Goal: Task Accomplishment & Management: Manage account settings

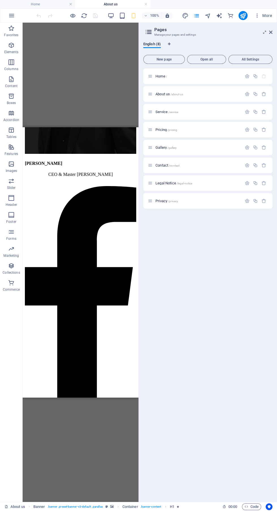
scroll to position [1304, 0]
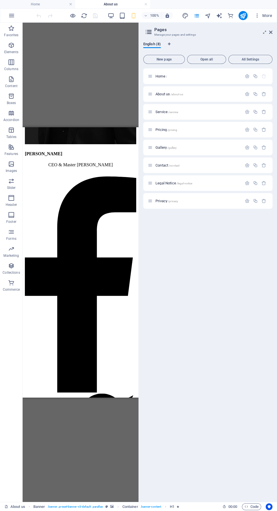
click at [0, 0] on p "Service /service" at bounding box center [0, 0] width 0 height 0
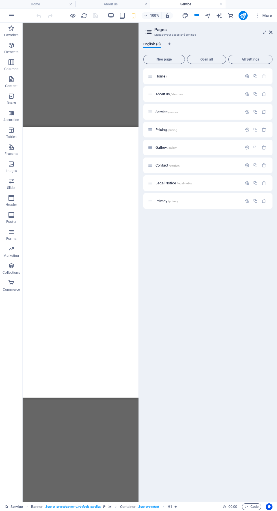
scroll to position [1274, 0]
click at [0, 0] on p "Pricing /pricing" at bounding box center [0, 0] width 0 height 0
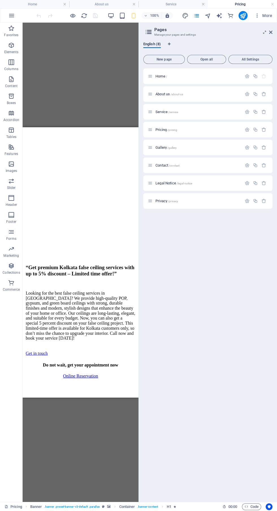
scroll to position [1379, 0]
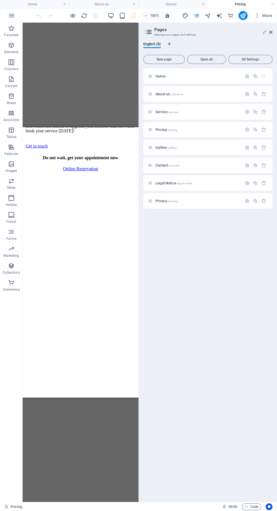
click at [0, 0] on span "/gallery" at bounding box center [0, 0] width 0 height 0
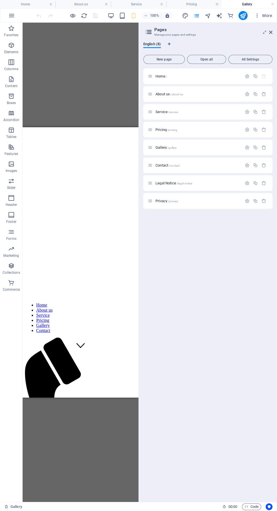
scroll to position [0, 0]
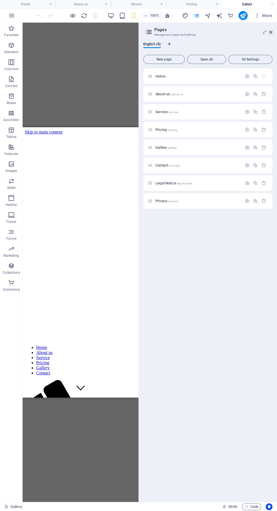
click at [190, 165] on p "Contact /contact" at bounding box center [197, 165] width 85 height 4
click at [197, 200] on p "Privacy /privacy" at bounding box center [197, 201] width 85 height 4
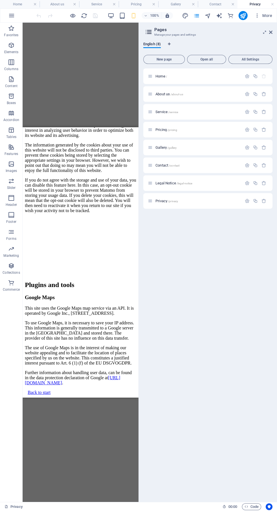
scroll to position [1712, 0]
click at [262, 200] on icon "button" at bounding box center [263, 200] width 5 height 5
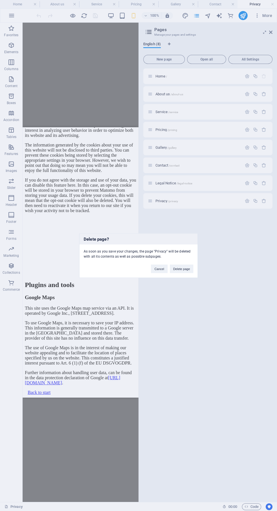
click at [183, 270] on button "Delete page" at bounding box center [181, 268] width 23 height 8
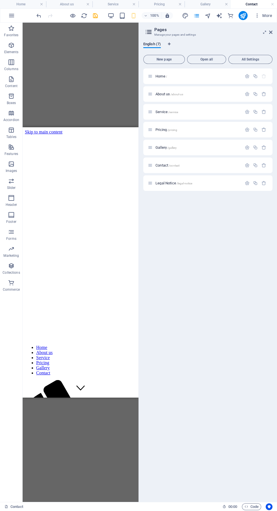
click at [212, 183] on p "Legal Notice /legal-notice" at bounding box center [197, 183] width 85 height 4
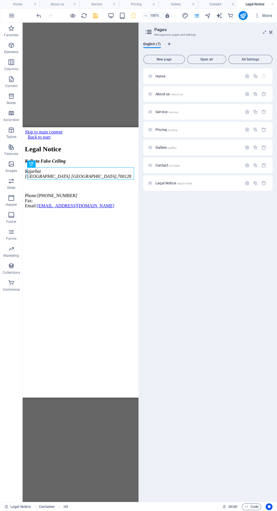
scroll to position [0, 0]
click at [243, 16] on icon "publish" at bounding box center [243, 15] width 6 height 6
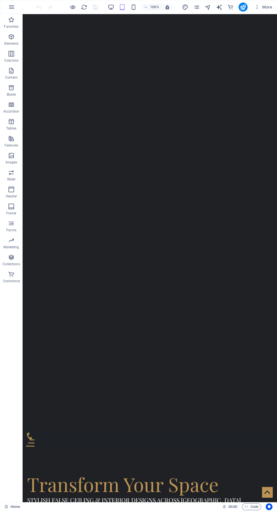
click at [269, 439] on div at bounding box center [150, 442] width 248 height 7
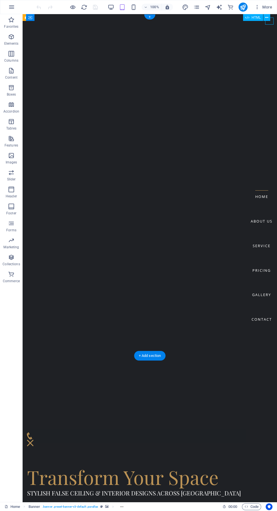
click at [218, 443] on div "Transform Your Space Stylish False Ceiling & Interior Designs Across Kolkata Ca…" at bounding box center [150, 492] width 254 height 98
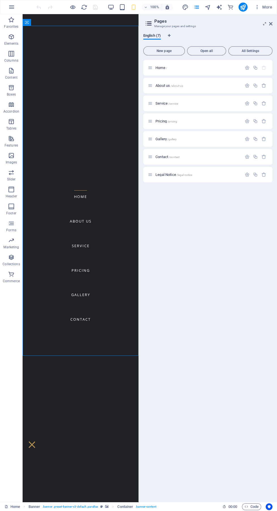
click at [216, 140] on p "Gallery /gallery" at bounding box center [197, 139] width 85 height 4
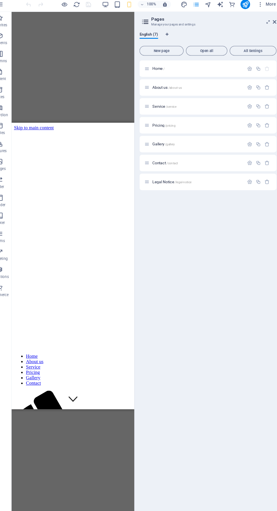
click at [175, 94] on span "/about-us" at bounding box center [176, 94] width 13 height 3
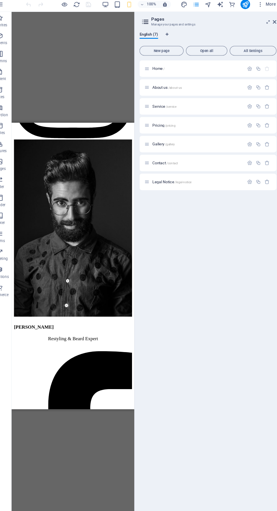
scroll to position [1756, 0]
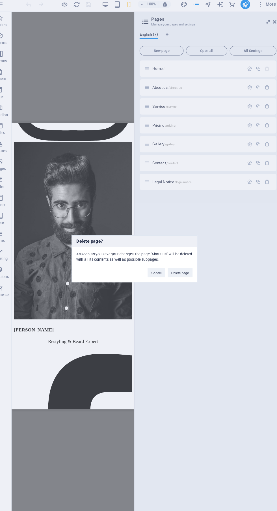
click at [187, 269] on button "Delete page" at bounding box center [181, 268] width 23 height 8
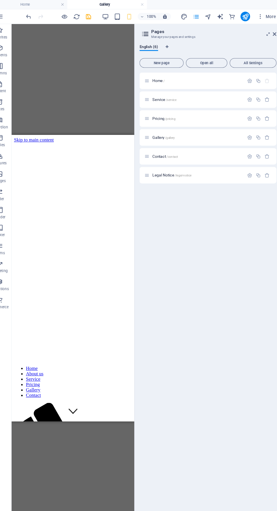
click at [242, 16] on icon "publish" at bounding box center [243, 15] width 6 height 6
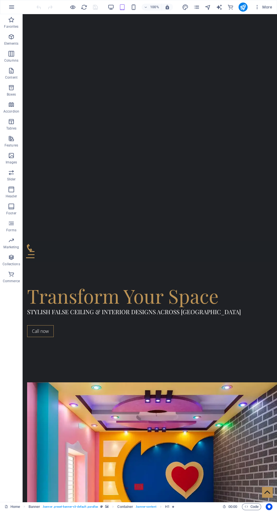
scroll to position [188, 0]
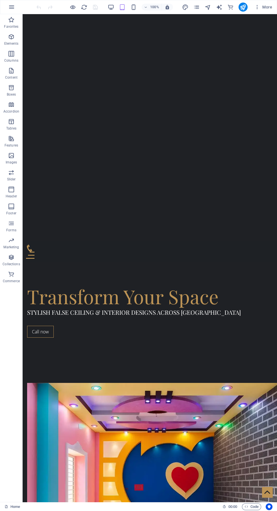
click at [198, 6] on icon "pages" at bounding box center [196, 7] width 6 height 6
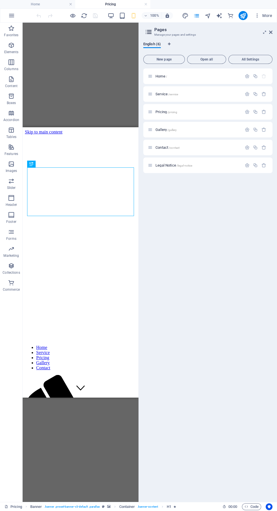
scroll to position [0, 0]
click at [0, 0] on icon "button" at bounding box center [0, 0] width 0 height 0
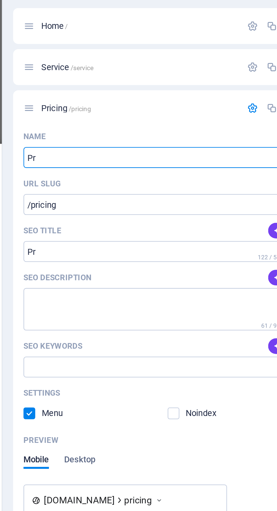
type input "P"
type input "/"
click at [201, 135] on input "Name" at bounding box center [208, 133] width 120 height 9
type input "Q&A"
type input "/q-a"
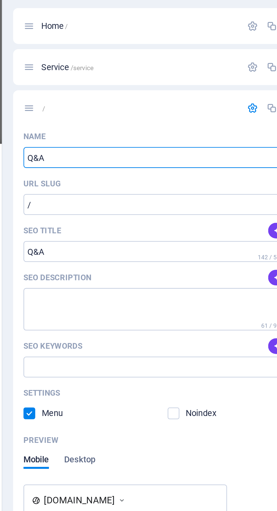
type input "Q&A"
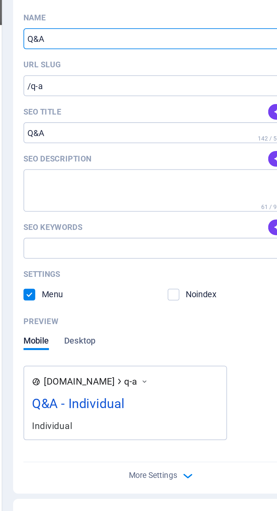
type input "Q&A"
click at [214, 322] on span "More Settings" at bounding box center [204, 322] width 21 height 4
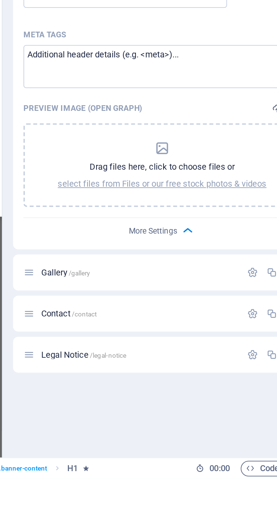
click at [0, 0] on p "Gallery /gallery" at bounding box center [0, 0] width 0 height 0
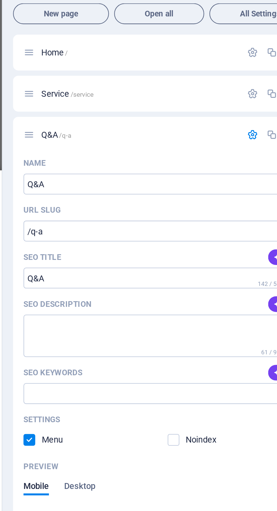
click at [0, 0] on icon "button" at bounding box center [0, 0] width 0 height 0
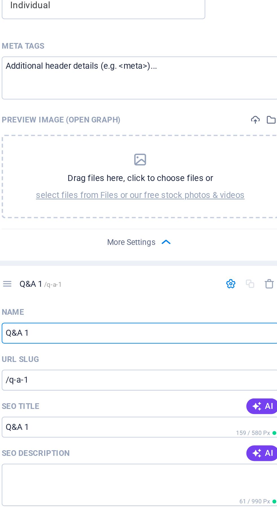
scroll to position [25, 0]
click at [218, 380] on icon "button" at bounding box center [219, 378] width 6 height 6
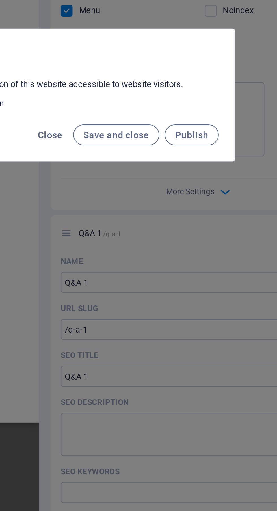
click at [176, 274] on span "Save and close" at bounding box center [172, 272] width 29 height 5
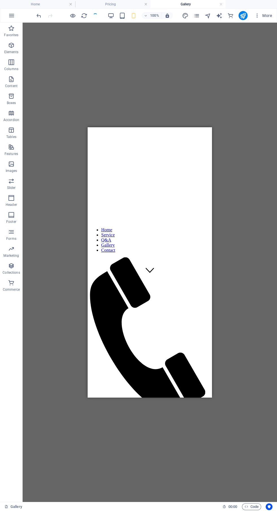
scroll to position [117, 0]
click at [197, 15] on icon "pages" at bounding box center [196, 15] width 6 height 6
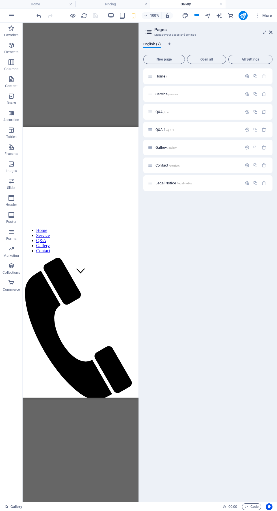
click at [209, 112] on p "Q&A /q-a" at bounding box center [197, 112] width 85 height 4
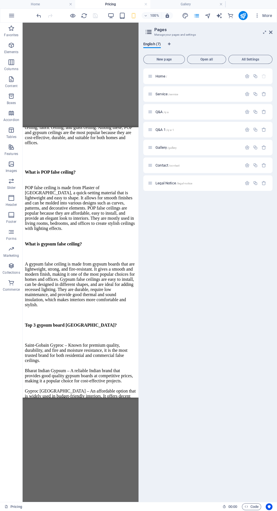
scroll to position [521, 0]
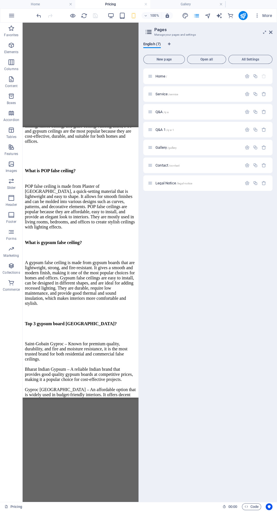
click at [126, 472] on div "Longest ceiling board?” $12" at bounding box center [80, 491] width 111 height 38
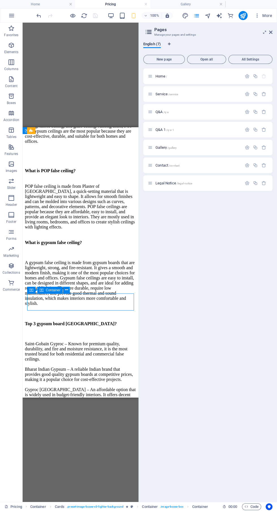
click at [129, 494] on div "$12" at bounding box center [80, 497] width 111 height 6
click at [124, 295] on button at bounding box center [122, 294] width 7 height 7
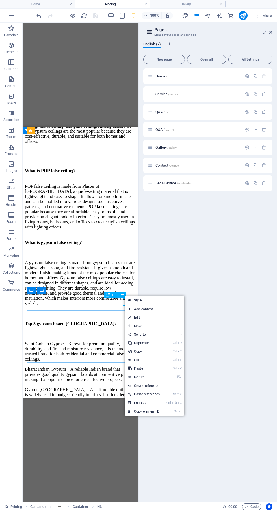
click at [162, 375] on link "⌦ Delete" at bounding box center [144, 376] width 38 height 8
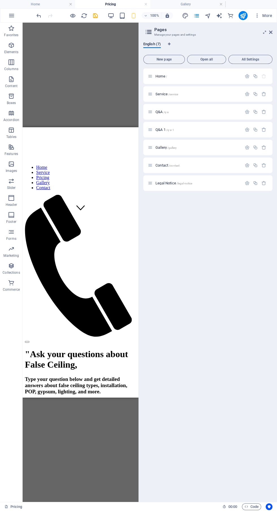
scroll to position [0, 0]
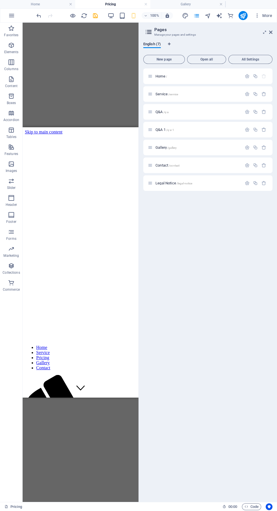
click at [240, 16] on icon "publish" at bounding box center [243, 15] width 6 height 6
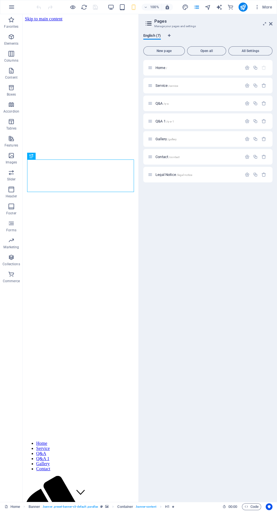
click at [264, 139] on icon "button" at bounding box center [263, 138] width 5 height 5
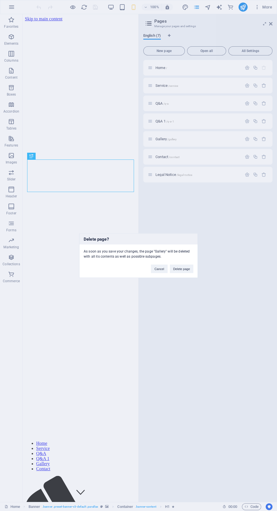
click at [233, 182] on div "Delete page? As soon as you save your changes, the page "Gallery" will be delet…" at bounding box center [138, 255] width 277 height 511
click at [160, 269] on button "Cancel" at bounding box center [159, 268] width 16 height 8
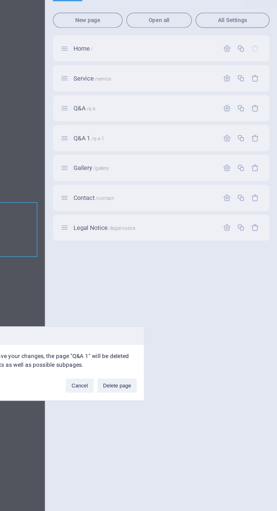
click at [190, 270] on button "Delete page" at bounding box center [181, 268] width 23 height 8
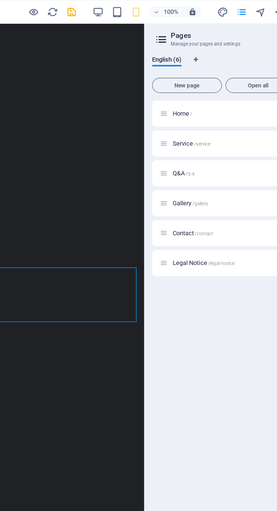
click at [96, 7] on icon "save" at bounding box center [95, 7] width 6 height 6
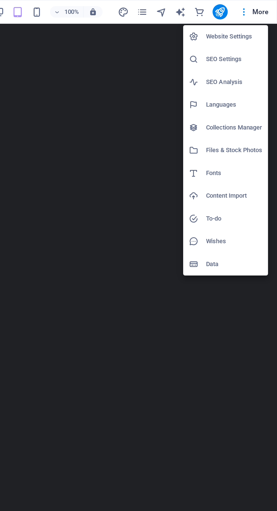
click at [258, 19] on h6 "Website Settings" at bounding box center [252, 21] width 34 height 7
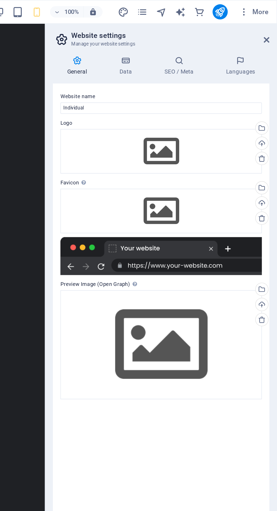
click at [224, 160] on div at bounding box center [208, 152] width 120 height 23
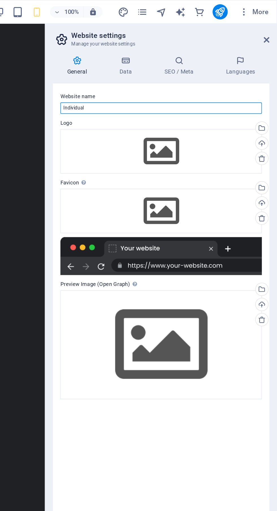
click at [196, 64] on input "Individual" at bounding box center [208, 64] width 120 height 7
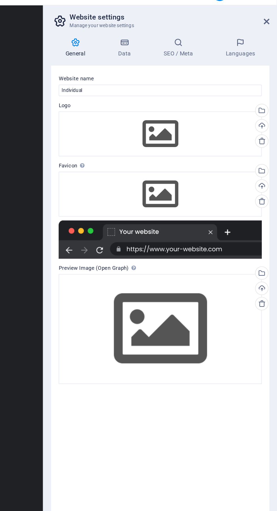
click at [188, 42] on h4 "Data" at bounding box center [187, 39] width 27 height 12
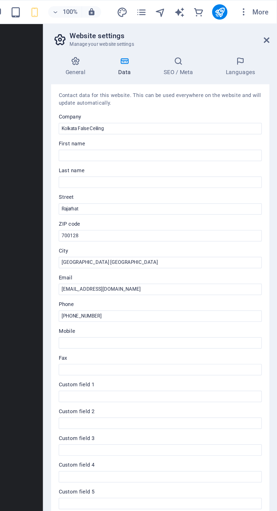
click at [164, 35] on icon at bounding box center [157, 36] width 29 height 6
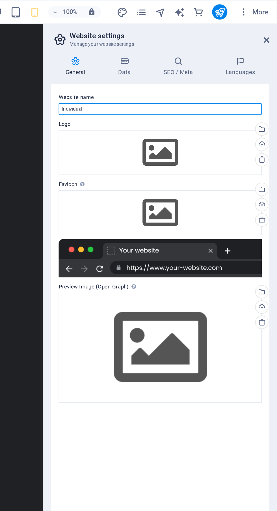
click at [211, 66] on input "Individual" at bounding box center [208, 64] width 120 height 7
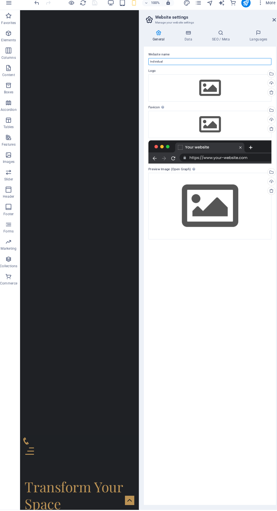
scroll to position [12, 0]
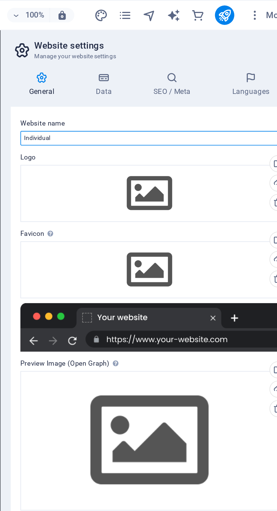
click at [250, 61] on input "Individual" at bounding box center [208, 64] width 120 height 7
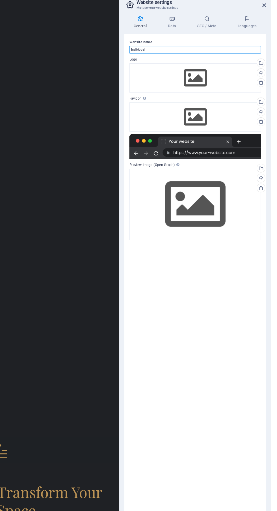
scroll to position [10, 0]
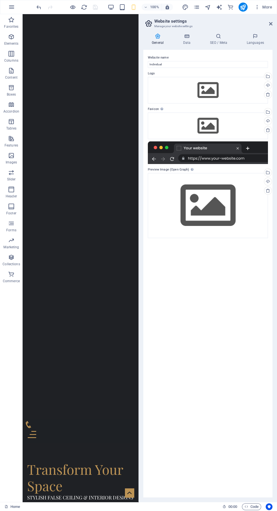
click at [90, 443] on div "Transform Your Space Stylish False Ceiling & Interior Designs Across Kolkata Ca…" at bounding box center [81, 495] width 116 height 104
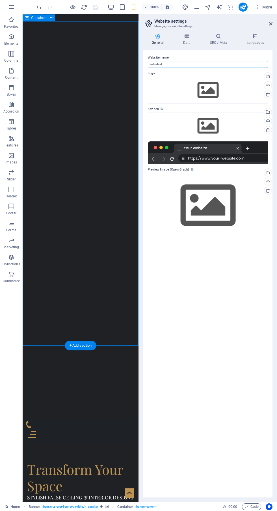
click at [223, 64] on input "Individual" at bounding box center [208, 64] width 120 height 7
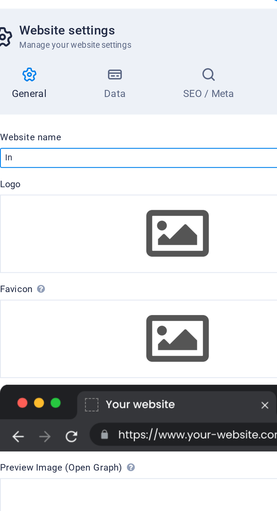
type input "I"
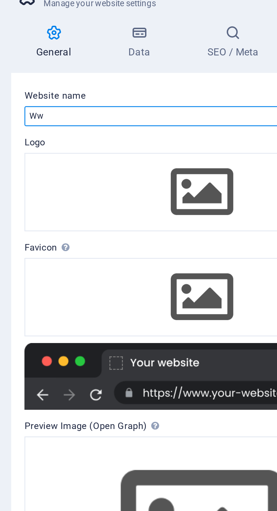
type input "Www"
click at [156, 64] on input "www.kolkatafalsecel" at bounding box center [208, 64] width 120 height 7
click at [155, 64] on input "www.kolkatafalsecel" at bounding box center [208, 64] width 120 height 7
click at [157, 64] on input "www.kolkatafalsecel" at bounding box center [208, 64] width 120 height 7
click at [191, 66] on input "www.kolkatafalsecel" at bounding box center [208, 64] width 120 height 7
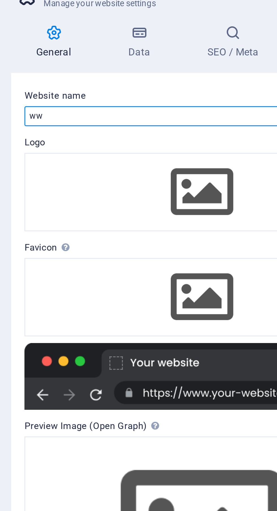
type input "w"
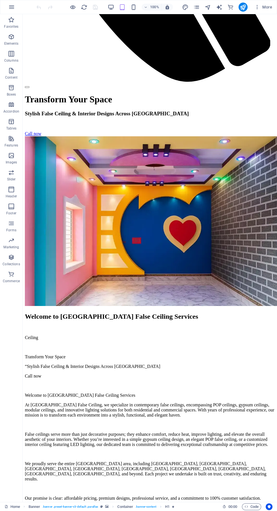
scroll to position [1421, 0]
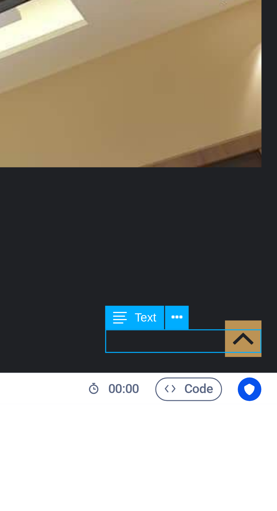
scroll to position [0, 0]
click at [248, 486] on icon at bounding box center [248, 486] width 3 height 6
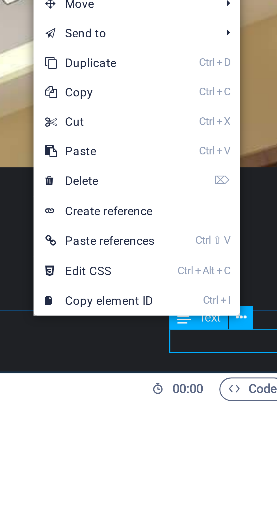
click at [198, 448] on link "⌦ Delete" at bounding box center [207, 446] width 38 height 8
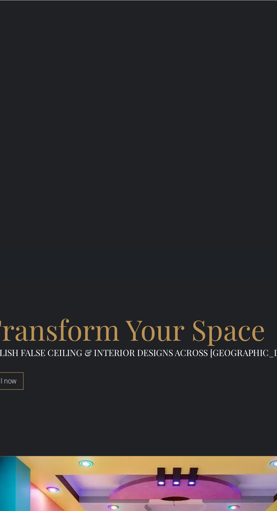
scroll to position [244, 0]
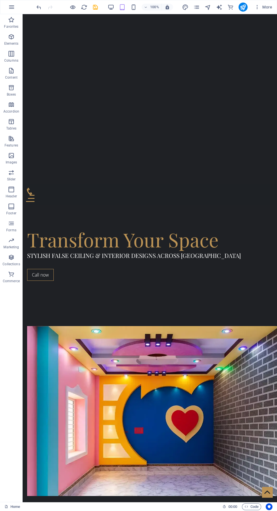
click at [0, 0] on icon "commerce" at bounding box center [0, 0] width 0 height 0
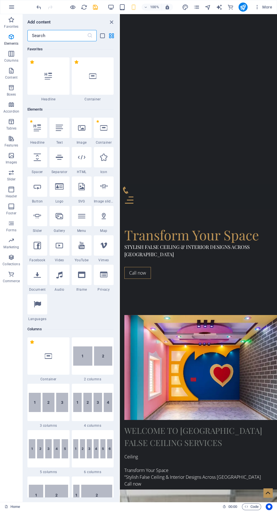
scroll to position [5446, 0]
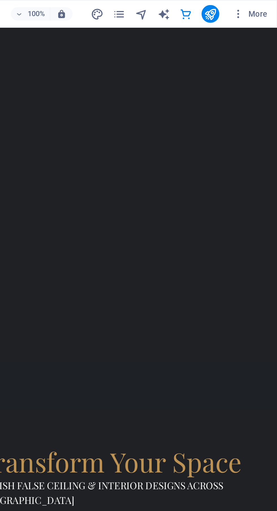
click at [246, 3] on div at bounding box center [243, 7] width 9 height 9
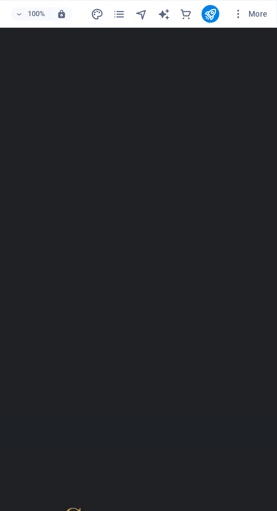
scroll to position [220, 0]
